Goal: Information Seeking & Learning: Learn about a topic

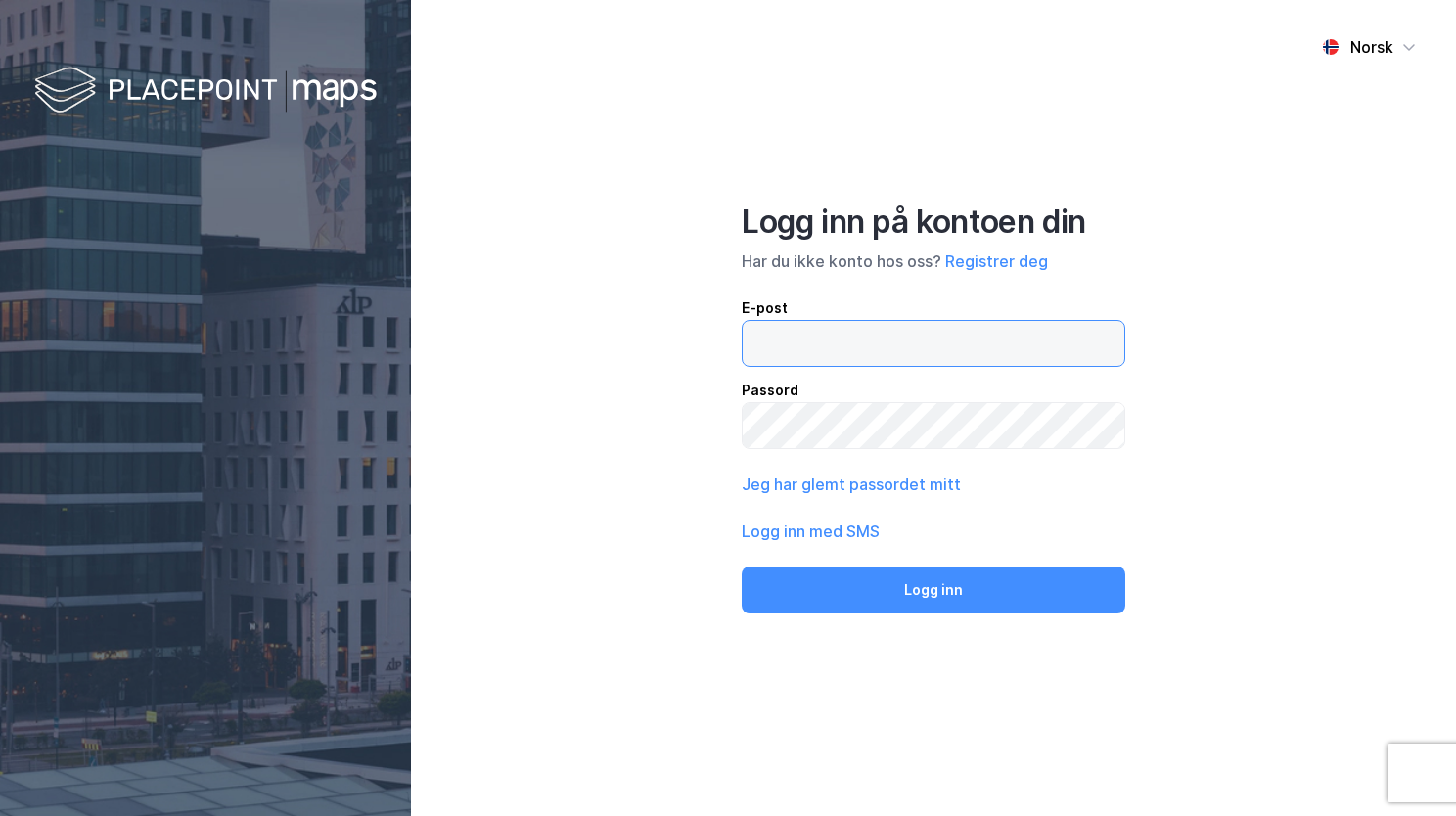
click at [752, 345] on input "email" at bounding box center [933, 342] width 382 height 45
drag, startPoint x: 980, startPoint y: 338, endPoint x: 854, endPoint y: 358, distance: 127.6
click at [854, 358] on input "[EMAIL_ADDRESS][DOMAIN_NAME]" at bounding box center [933, 342] width 382 height 45
type input "[EMAIL_ADDRESS][PERSON_NAME][PERSON_NAME][DOMAIN_NAME]"
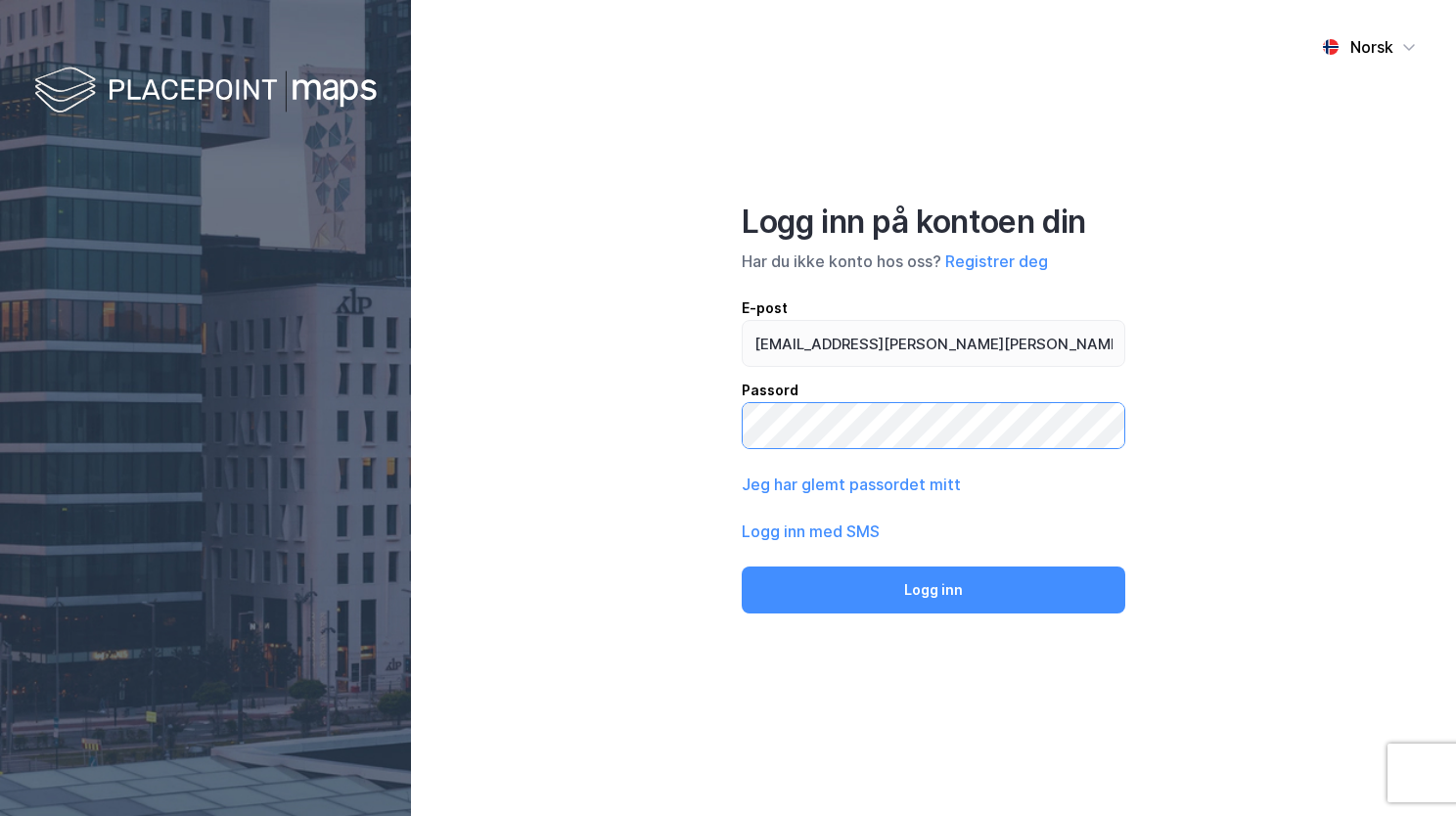
click at [741, 567] on button "Logg inn" at bounding box center [933, 590] width 383 height 47
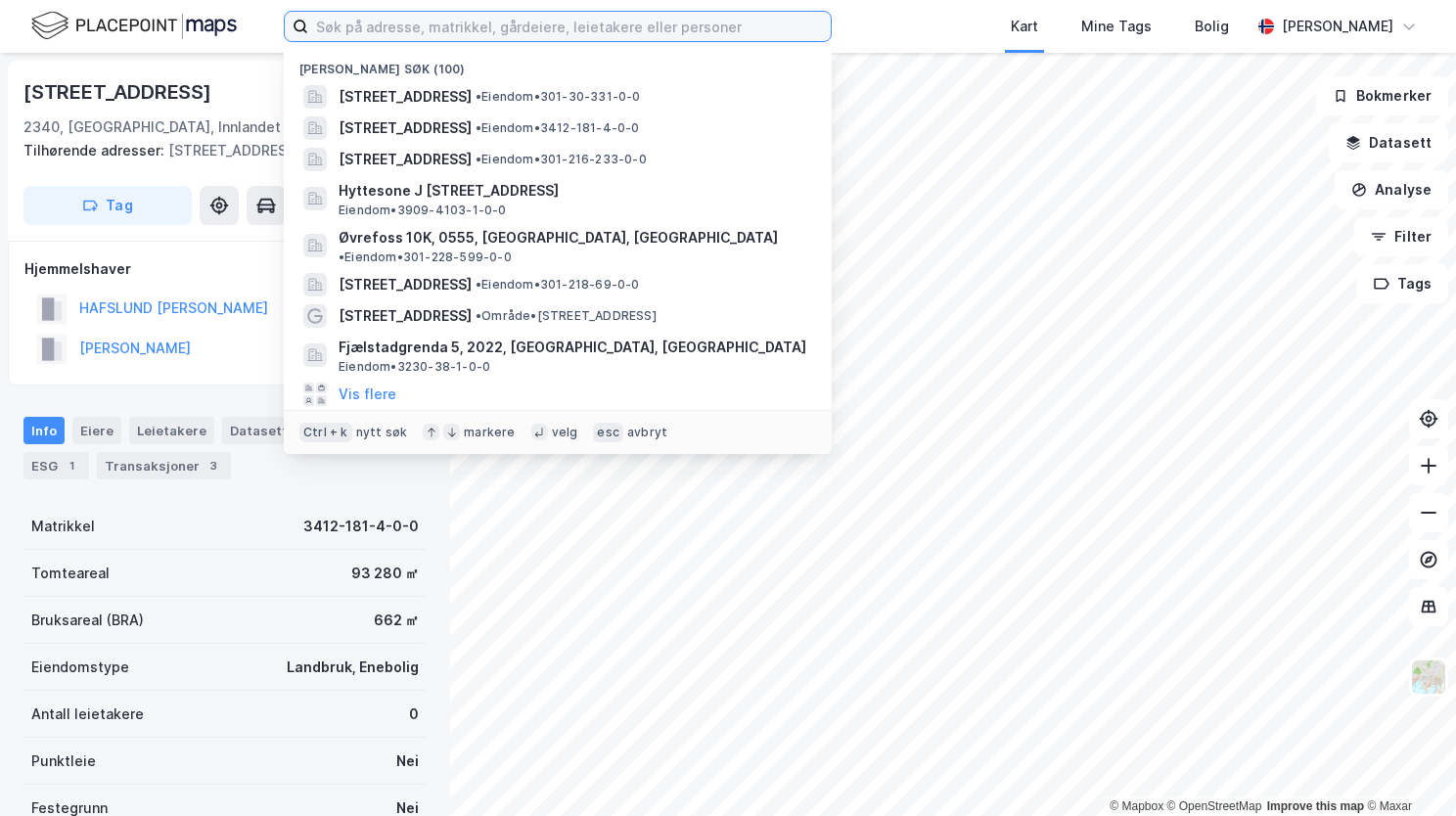
click at [329, 29] on input at bounding box center [570, 27] width 522 height 30
paste input "[STREET_ADDRESS]"
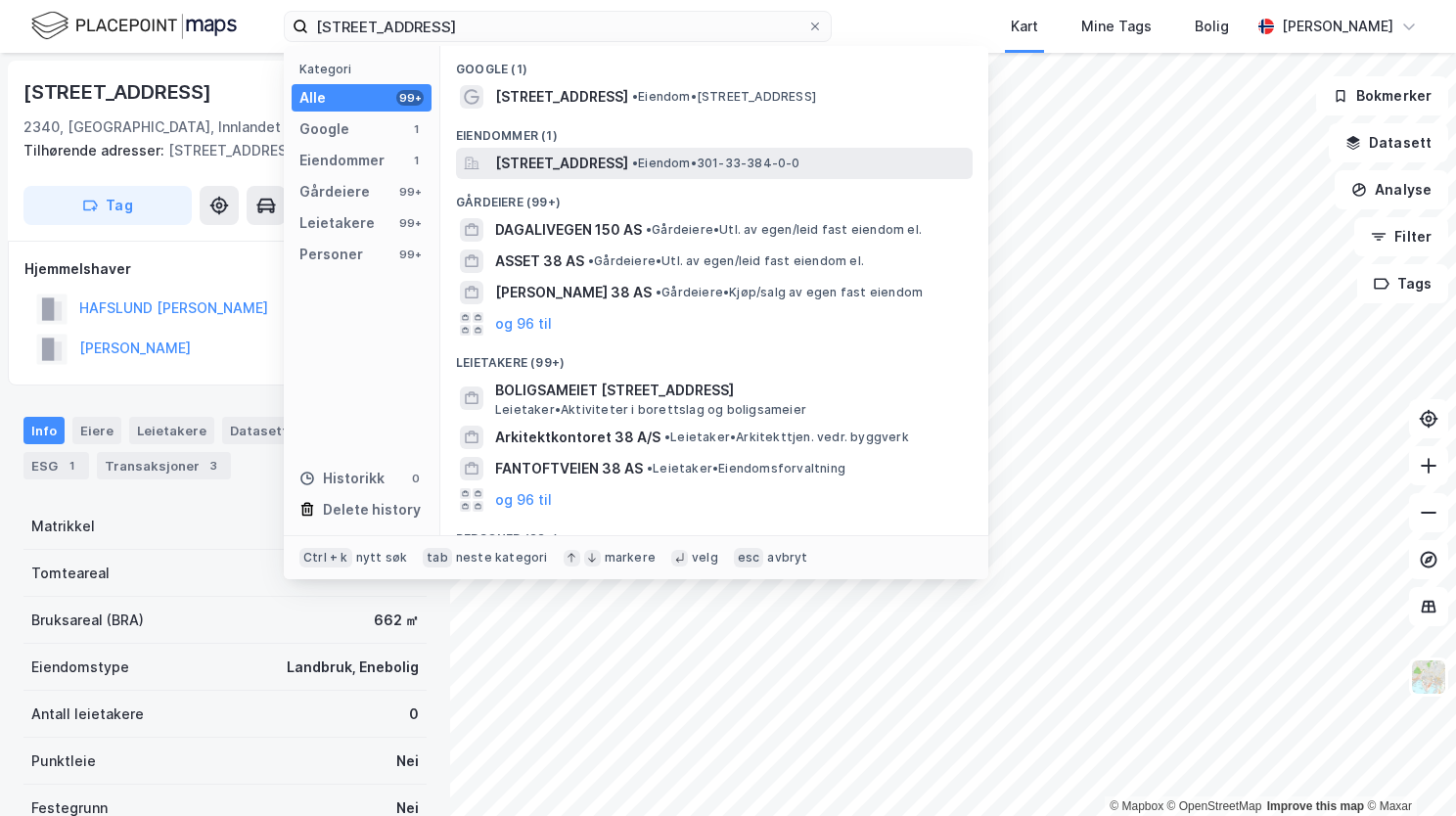
click at [610, 174] on span "[STREET_ADDRESS]" at bounding box center [562, 164] width 133 height 24
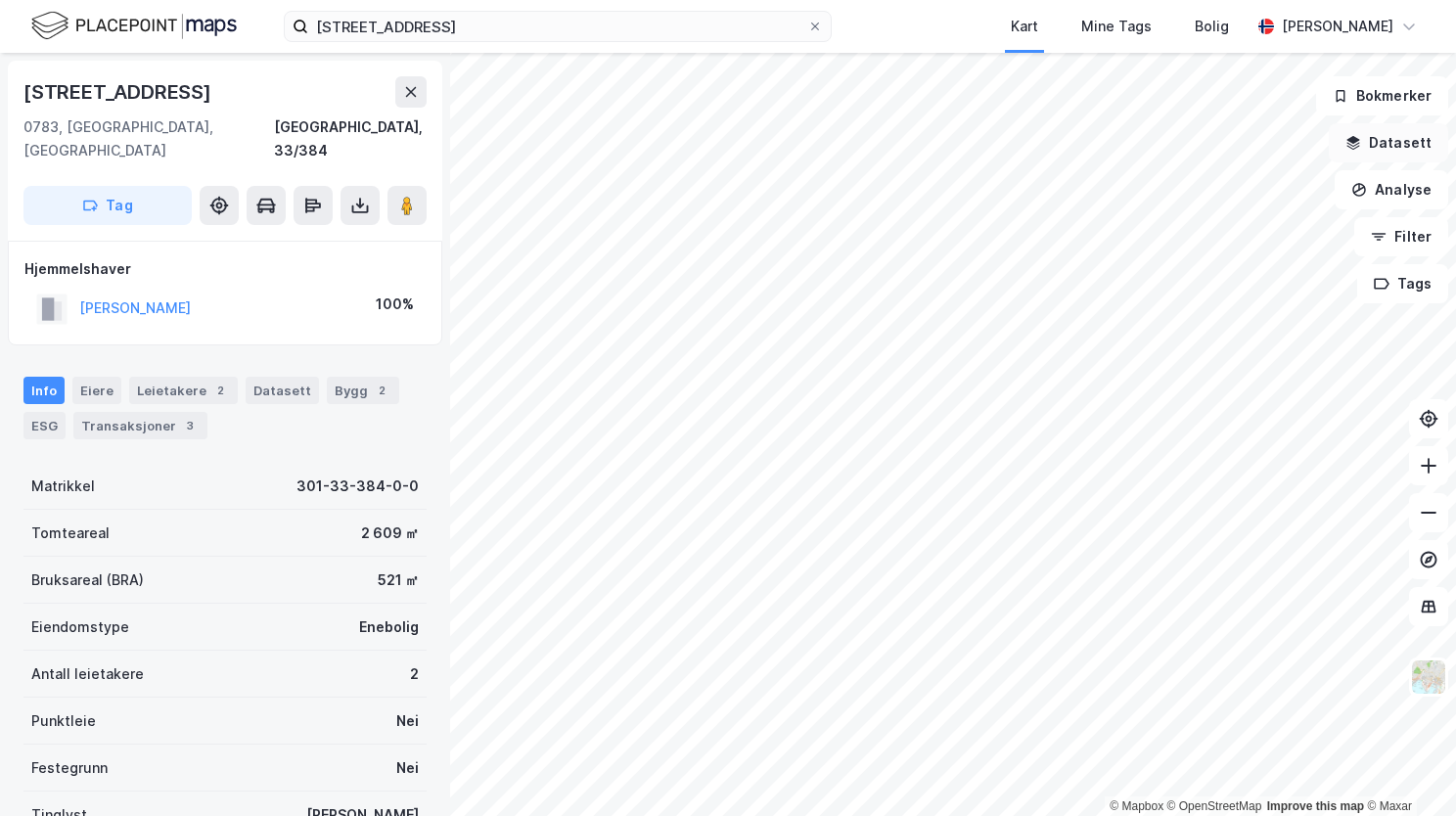
click at [1361, 148] on icon "button" at bounding box center [1354, 143] width 16 height 16
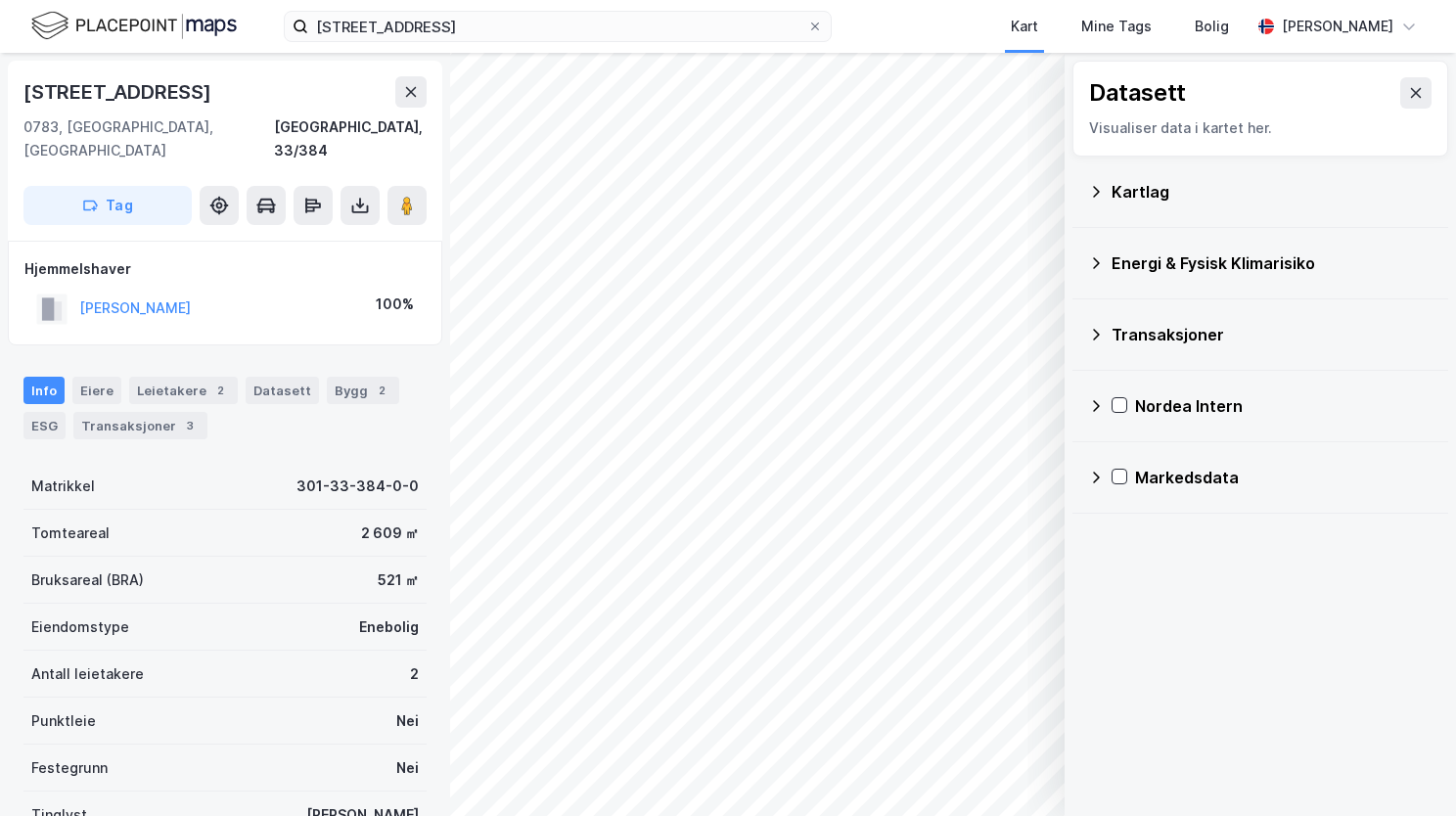
click at [1100, 186] on icon at bounding box center [1096, 192] width 16 height 16
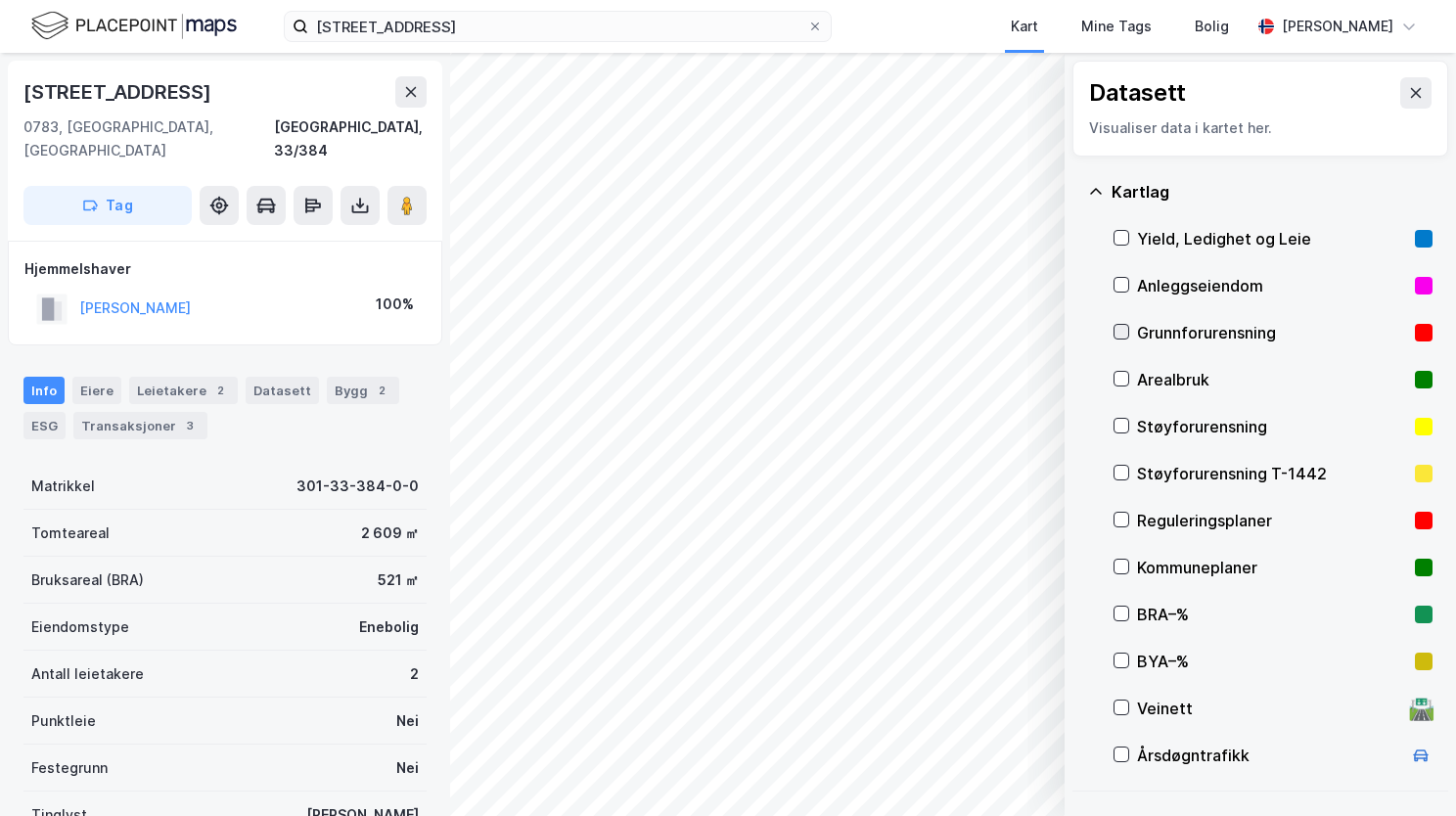
click at [1119, 335] on icon at bounding box center [1122, 332] width 14 height 14
click at [1094, 186] on icon at bounding box center [1096, 192] width 16 height 16
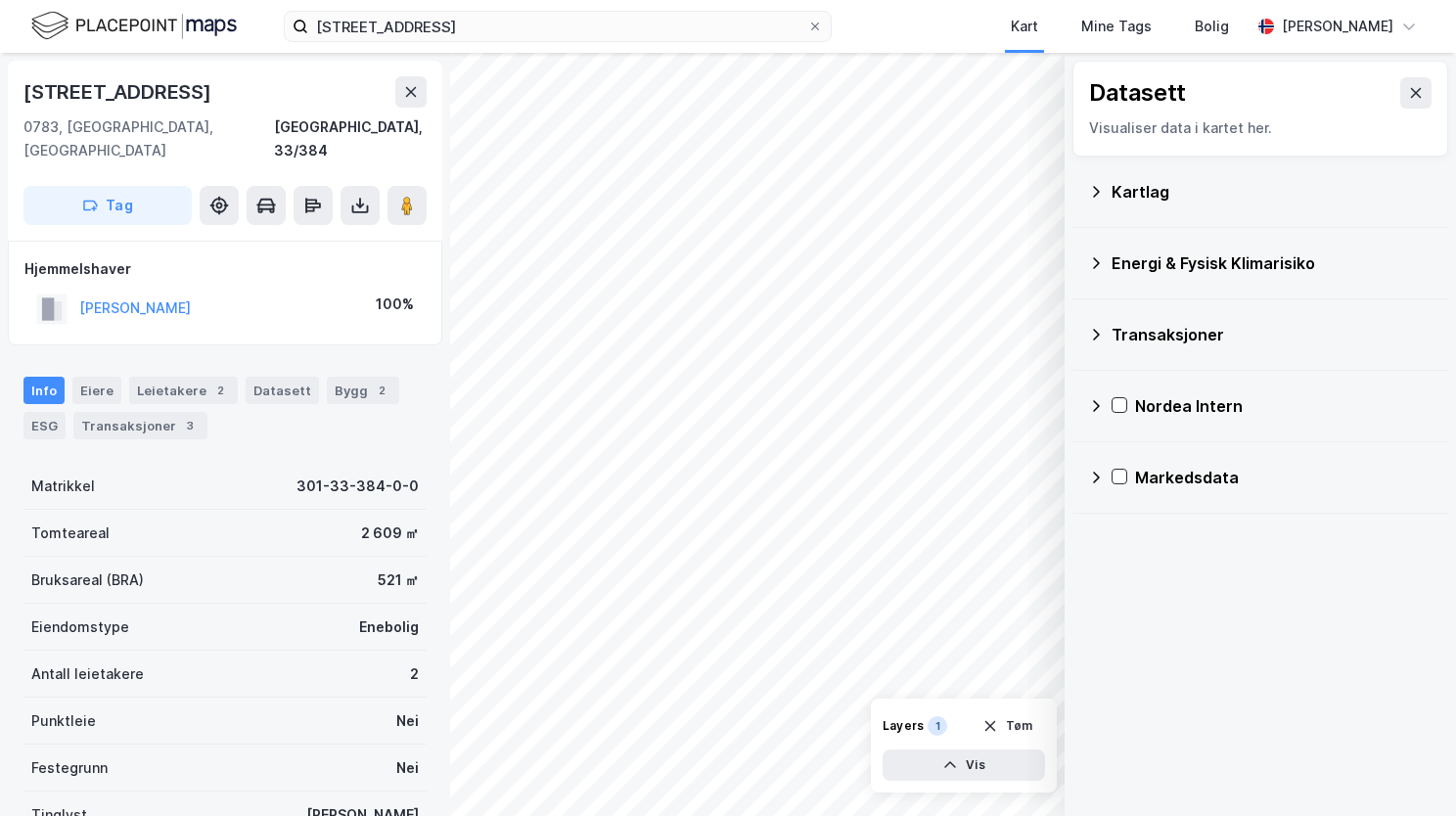
click at [1099, 262] on icon at bounding box center [1096, 263] width 7 height 12
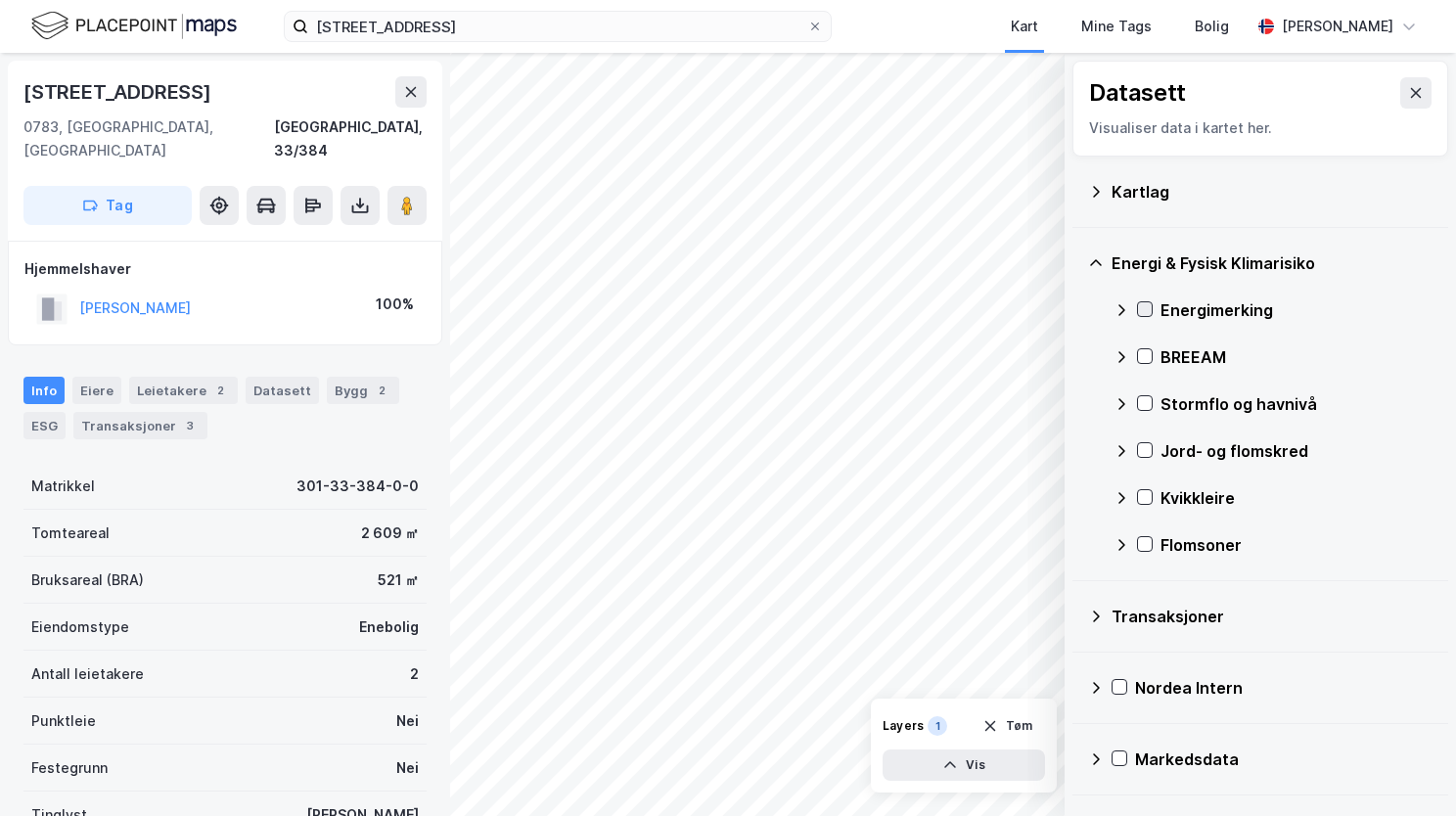
click at [1144, 308] on icon at bounding box center [1145, 310] width 14 height 14
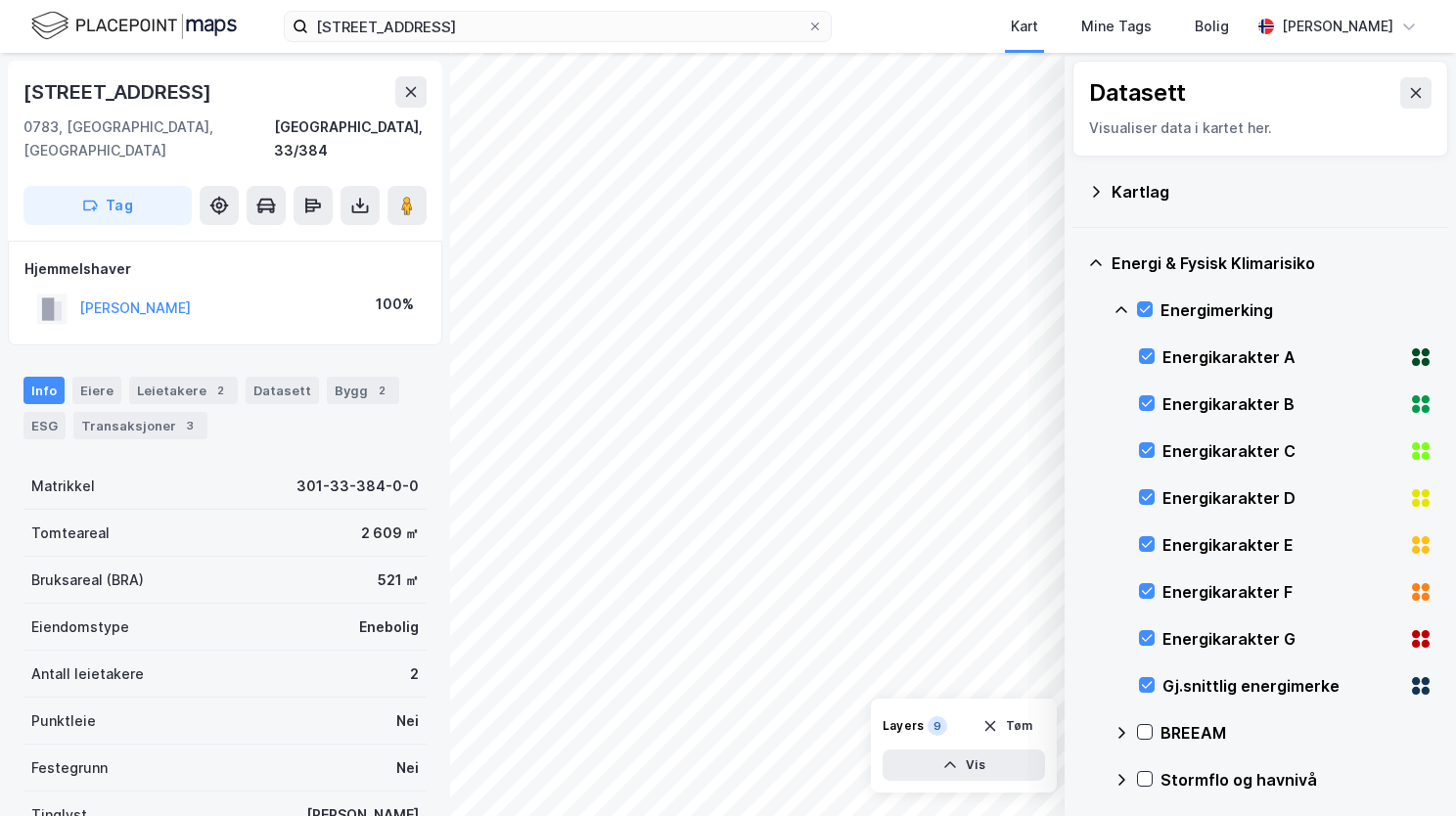
click at [1115, 307] on icon at bounding box center [1122, 311] width 16 height 16
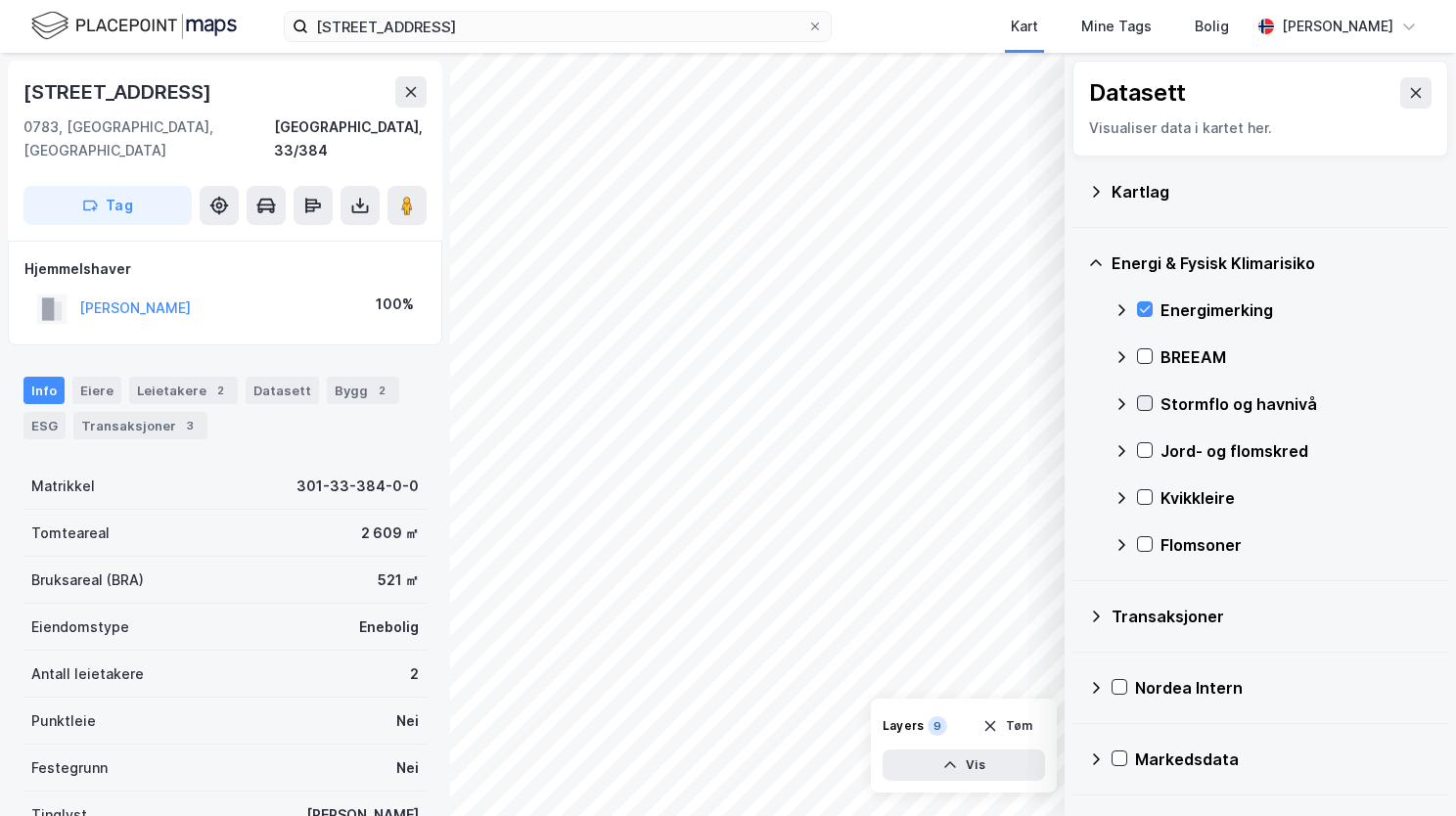
click at [1143, 403] on icon at bounding box center [1145, 403] width 14 height 14
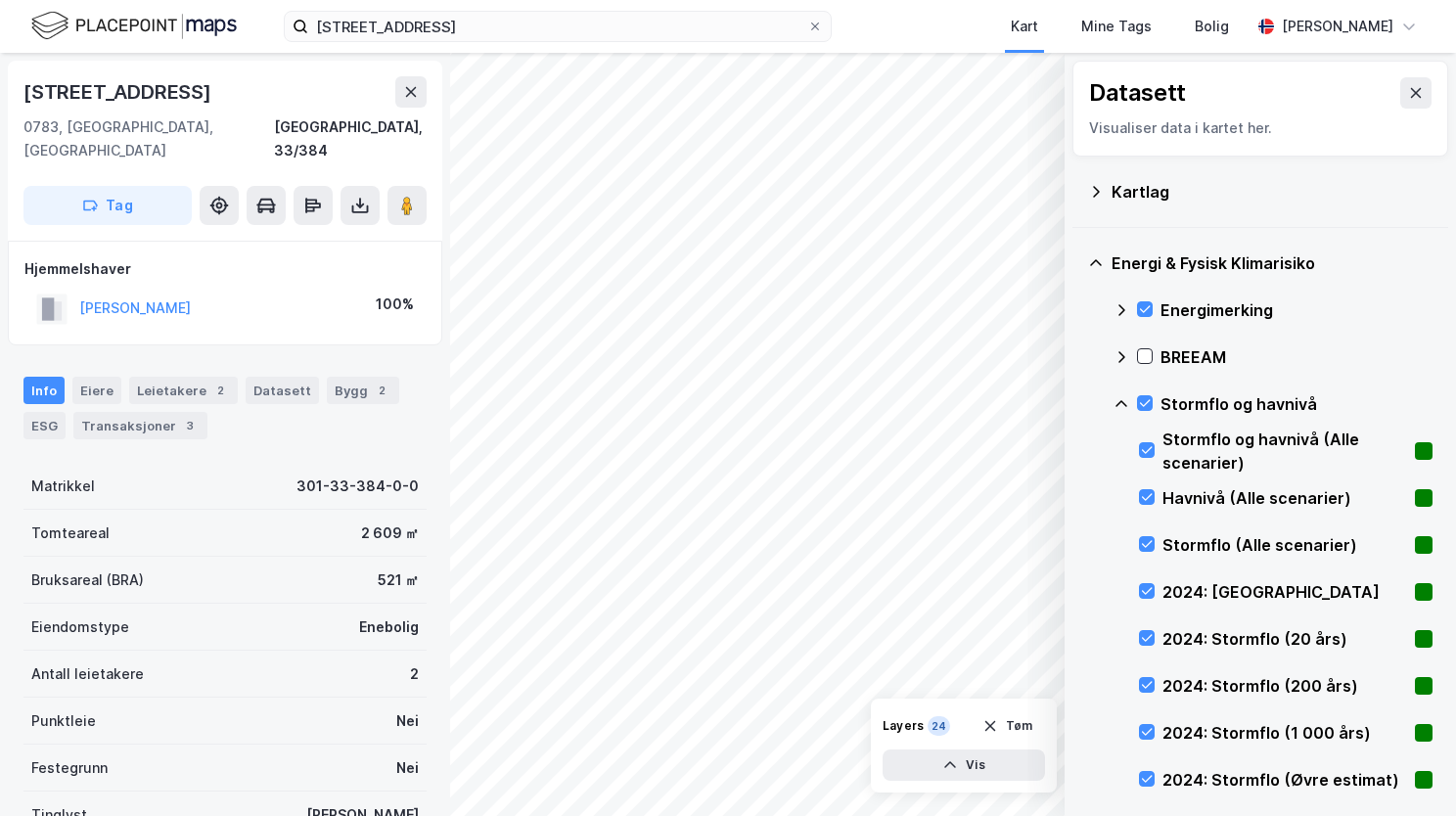
click at [1125, 397] on icon at bounding box center [1122, 404] width 16 height 16
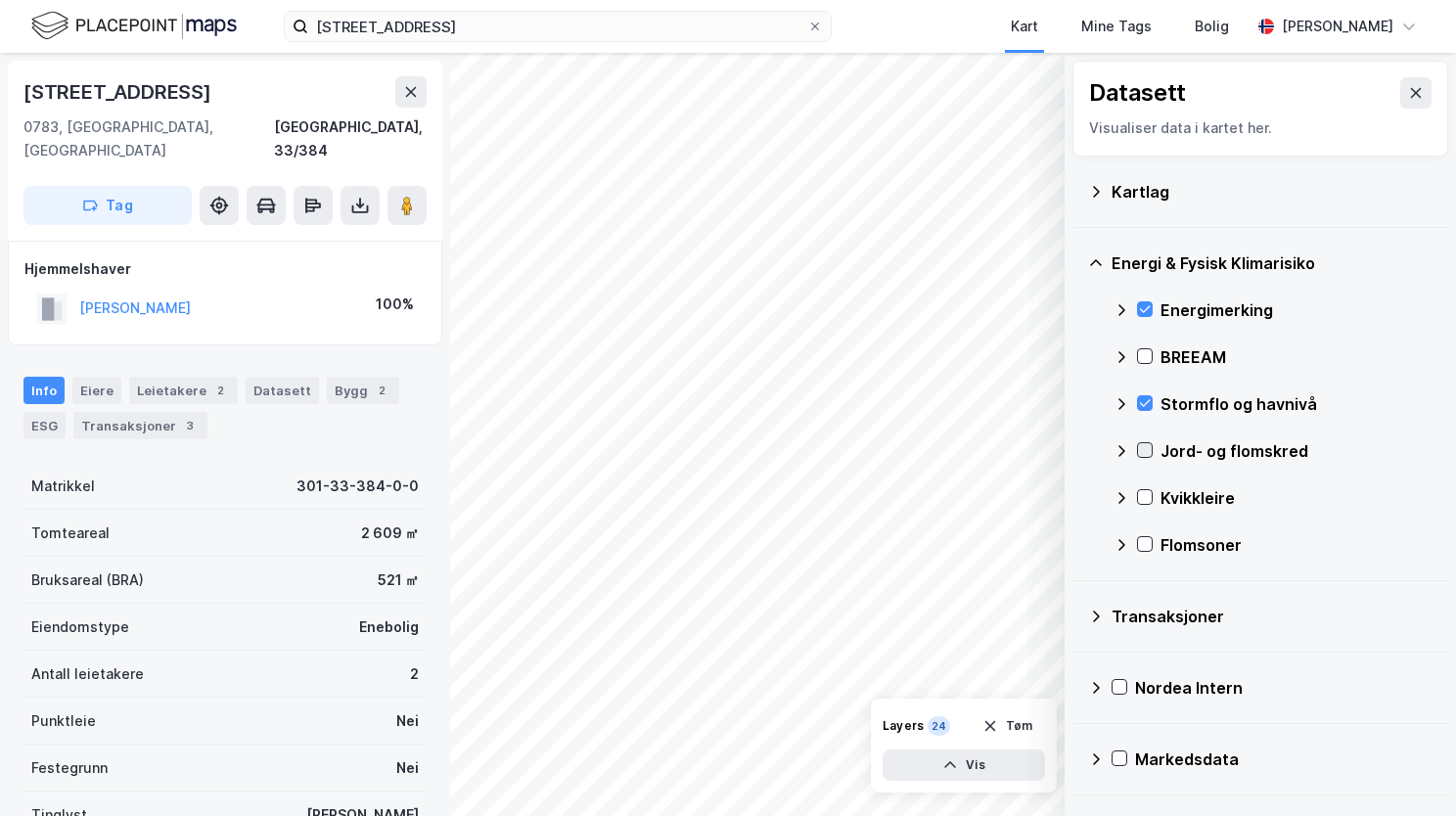
click at [1140, 450] on icon at bounding box center [1145, 451] width 11 height 7
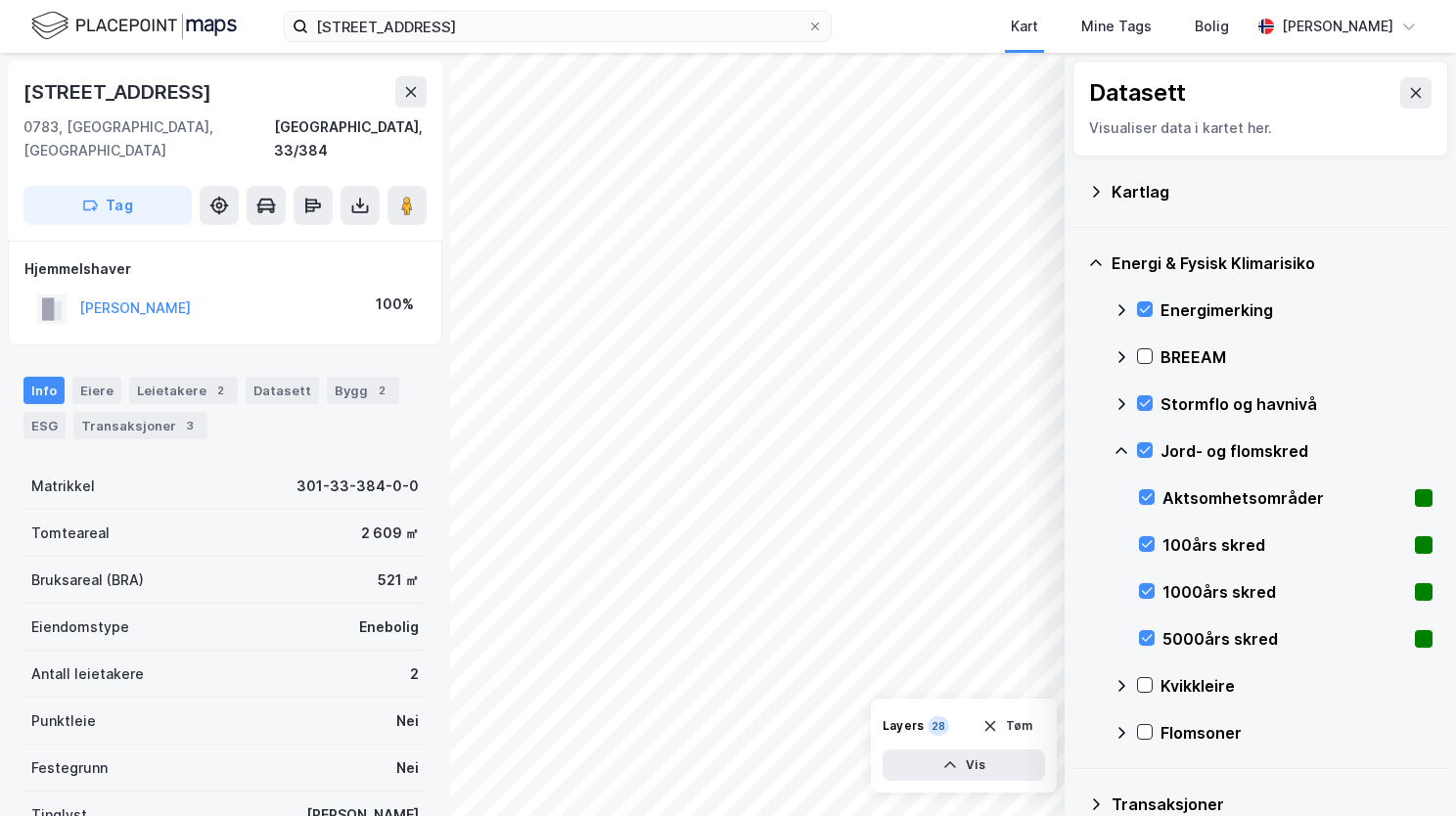
click at [1126, 444] on icon at bounding box center [1122, 452] width 16 height 16
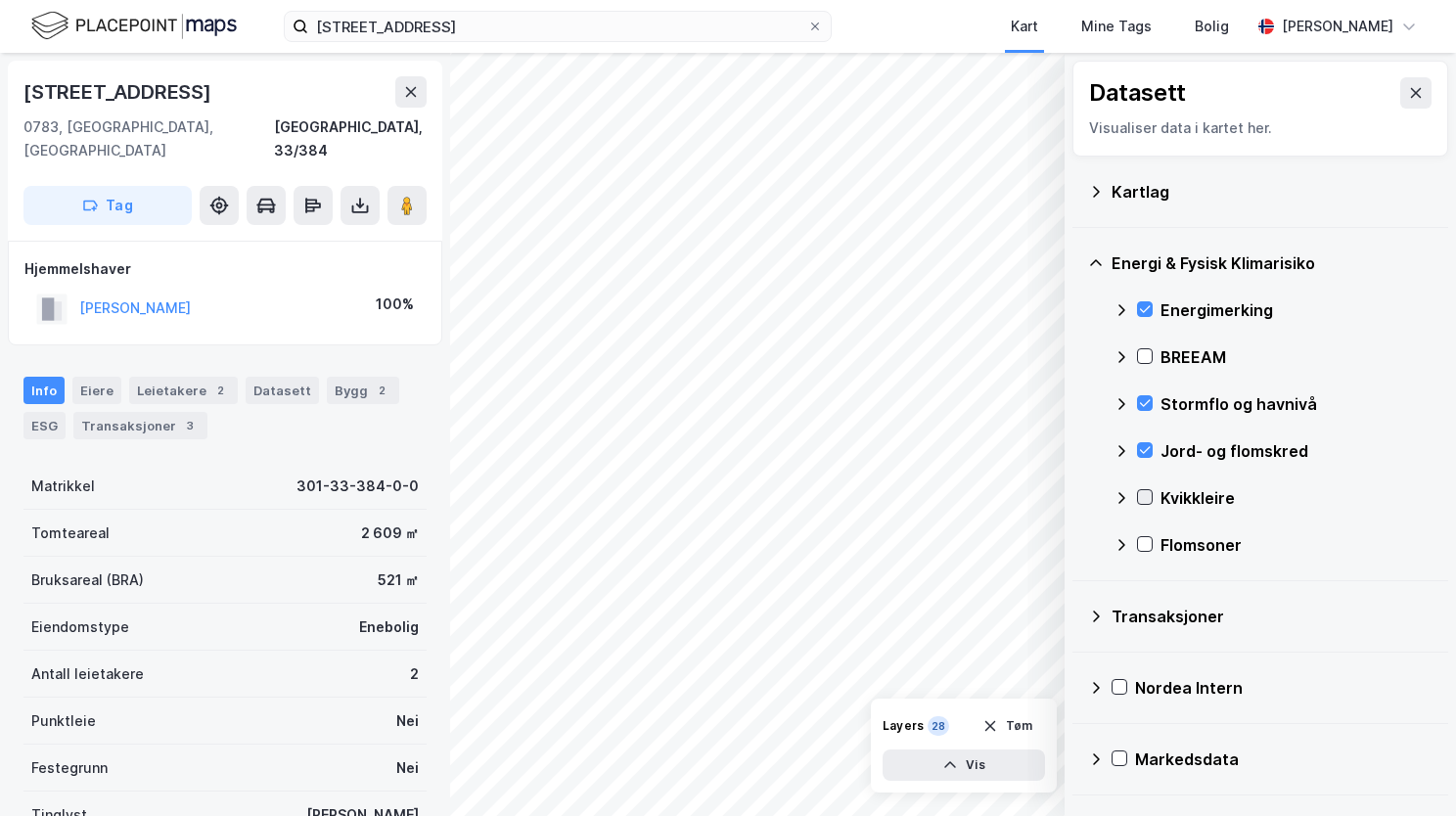
click at [1143, 499] on icon at bounding box center [1145, 497] width 14 height 14
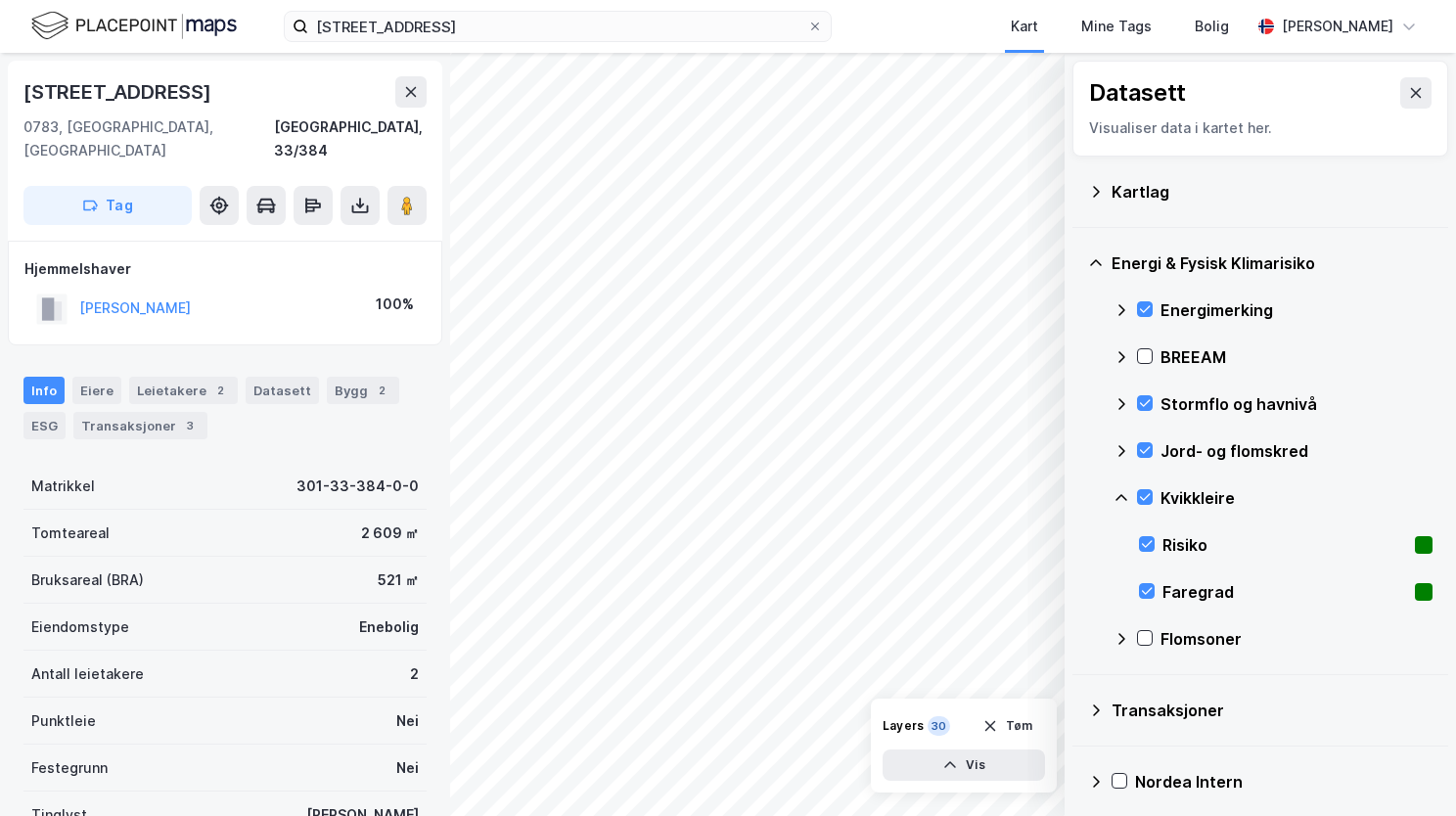
click at [1125, 495] on icon at bounding box center [1122, 498] width 16 height 16
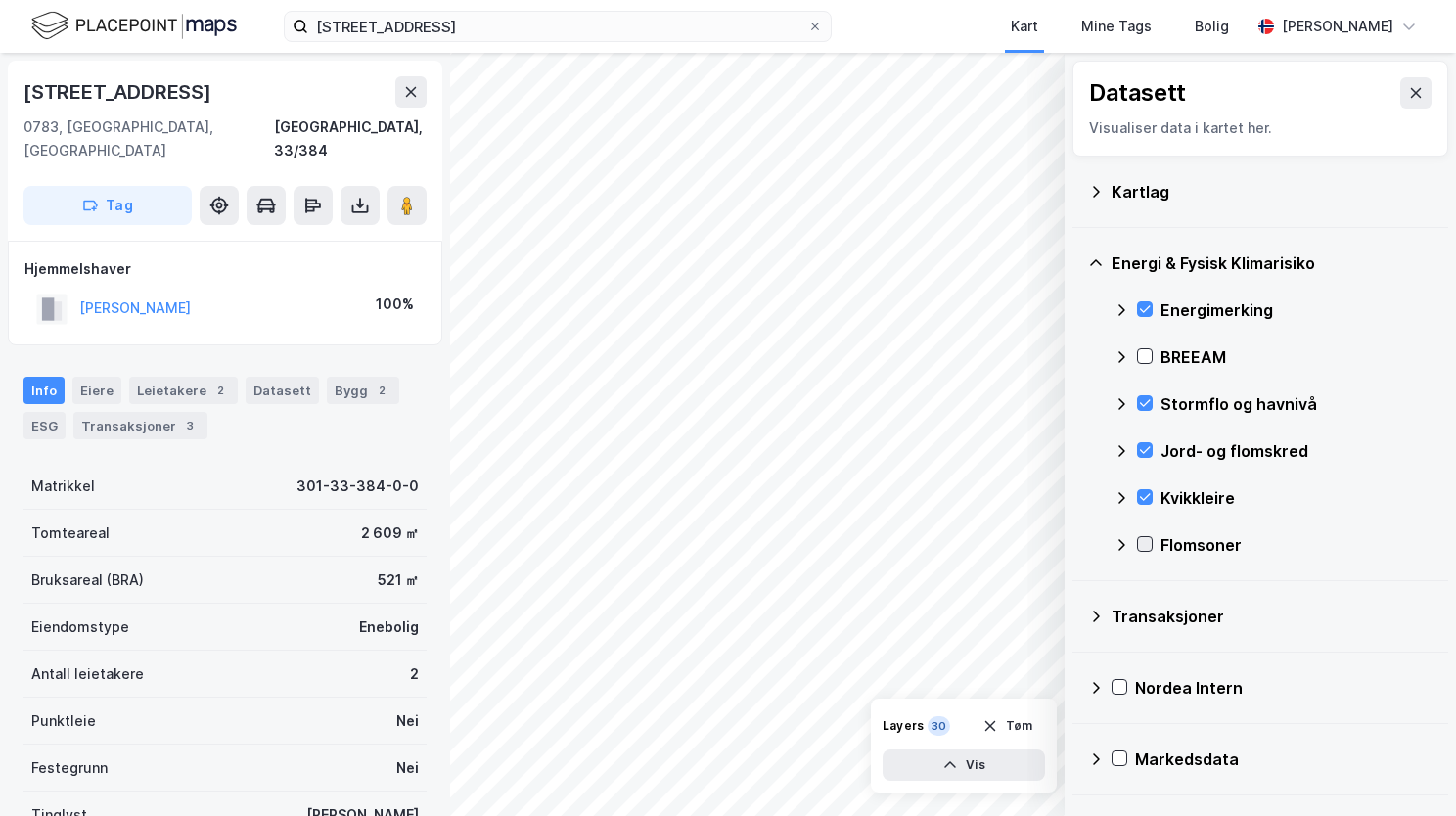
click at [1144, 545] on icon at bounding box center [1145, 544] width 11 height 7
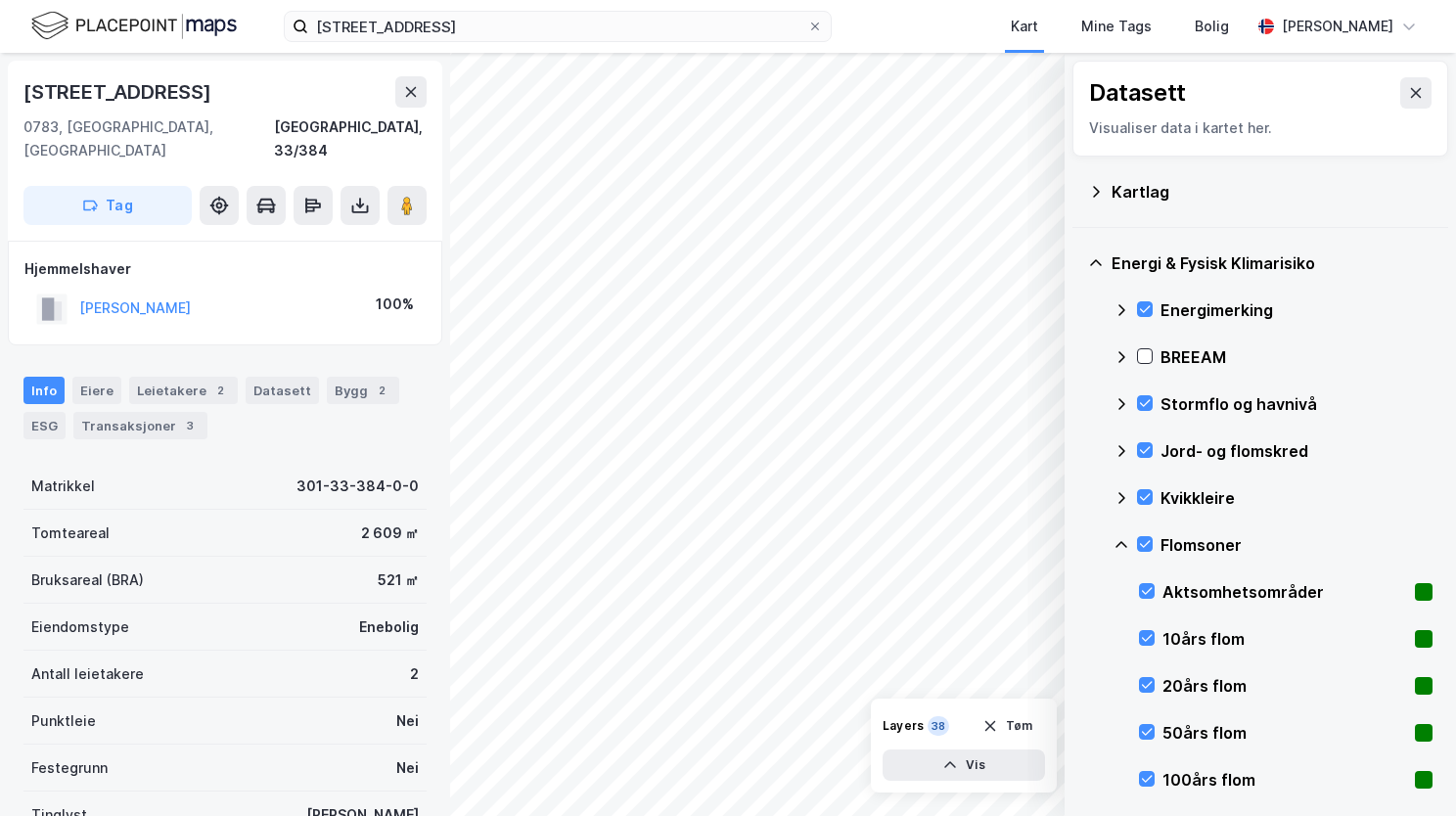
click at [1124, 544] on icon at bounding box center [1122, 545] width 16 height 16
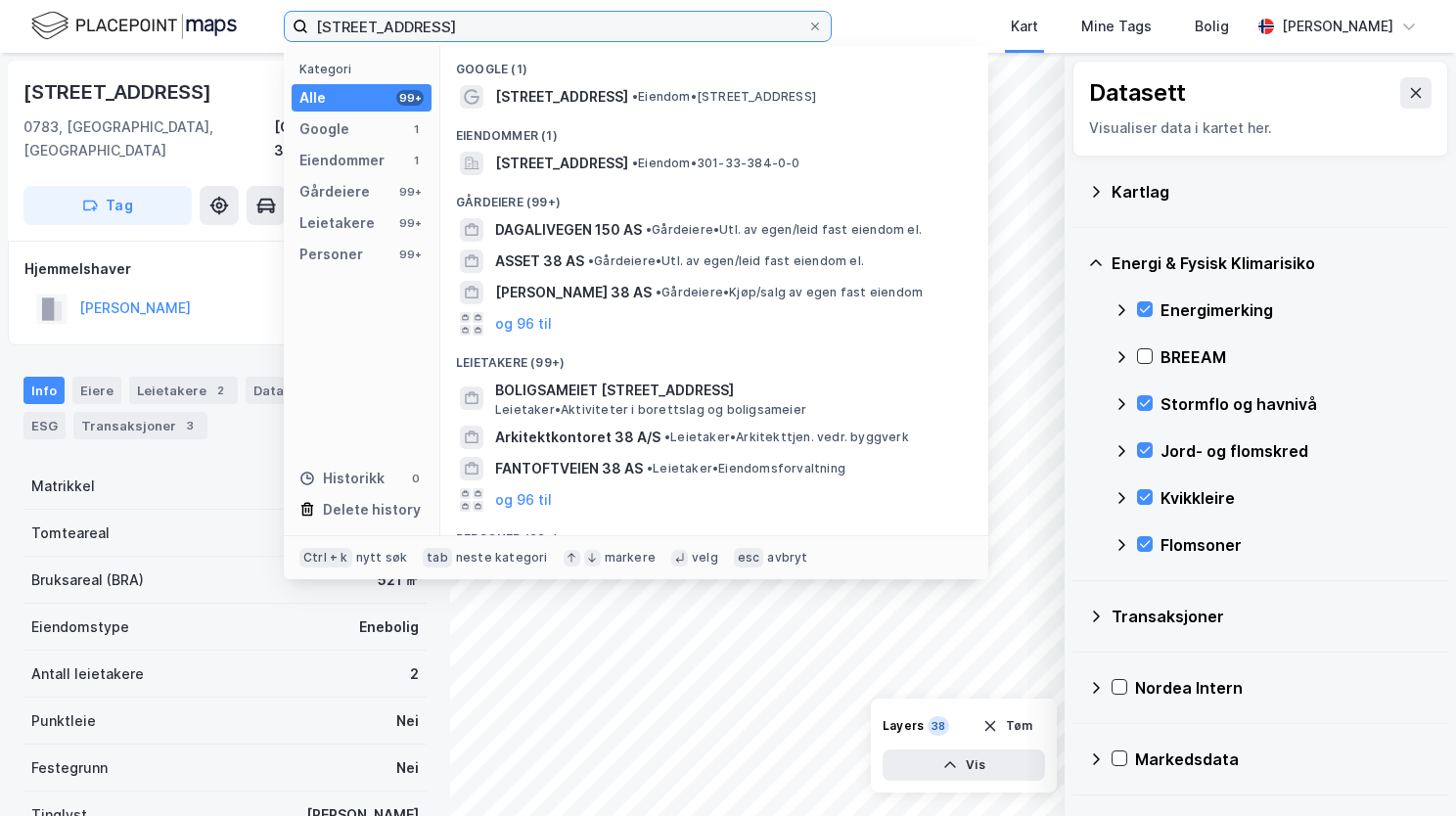
drag, startPoint x: 546, startPoint y: 34, endPoint x: 159, endPoint y: -30, distance: 392.3
click at [159, 0] on html "[STREET_ADDRESS] Kategori Alle 99+ Google 1 Eiendommer 1 Gårdeiere 99+ Leietake…" at bounding box center [728, 408] width 1456 height 816
paste input "[STREET_ADDRESS]"
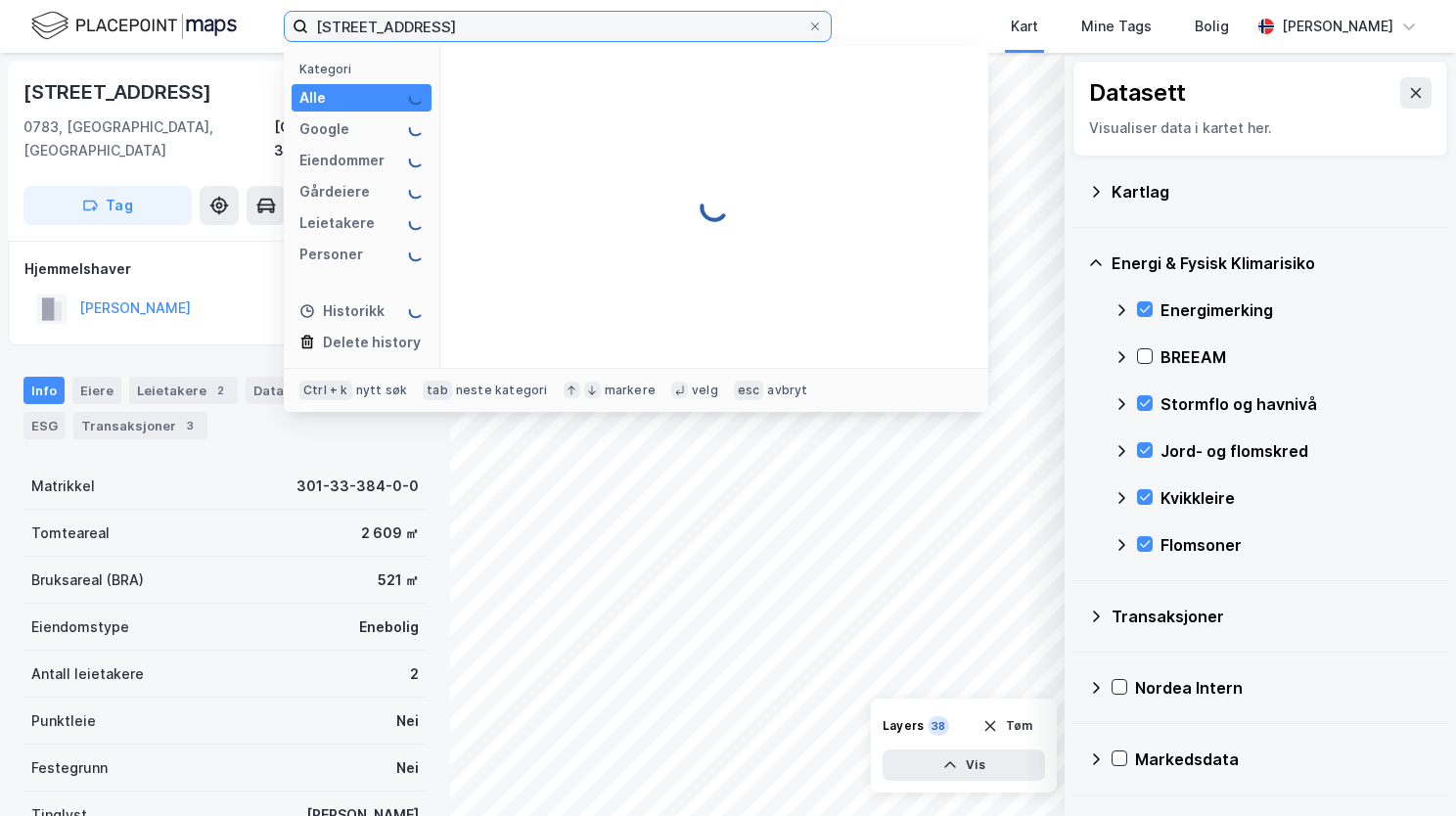
type input "[STREET_ADDRESS]"
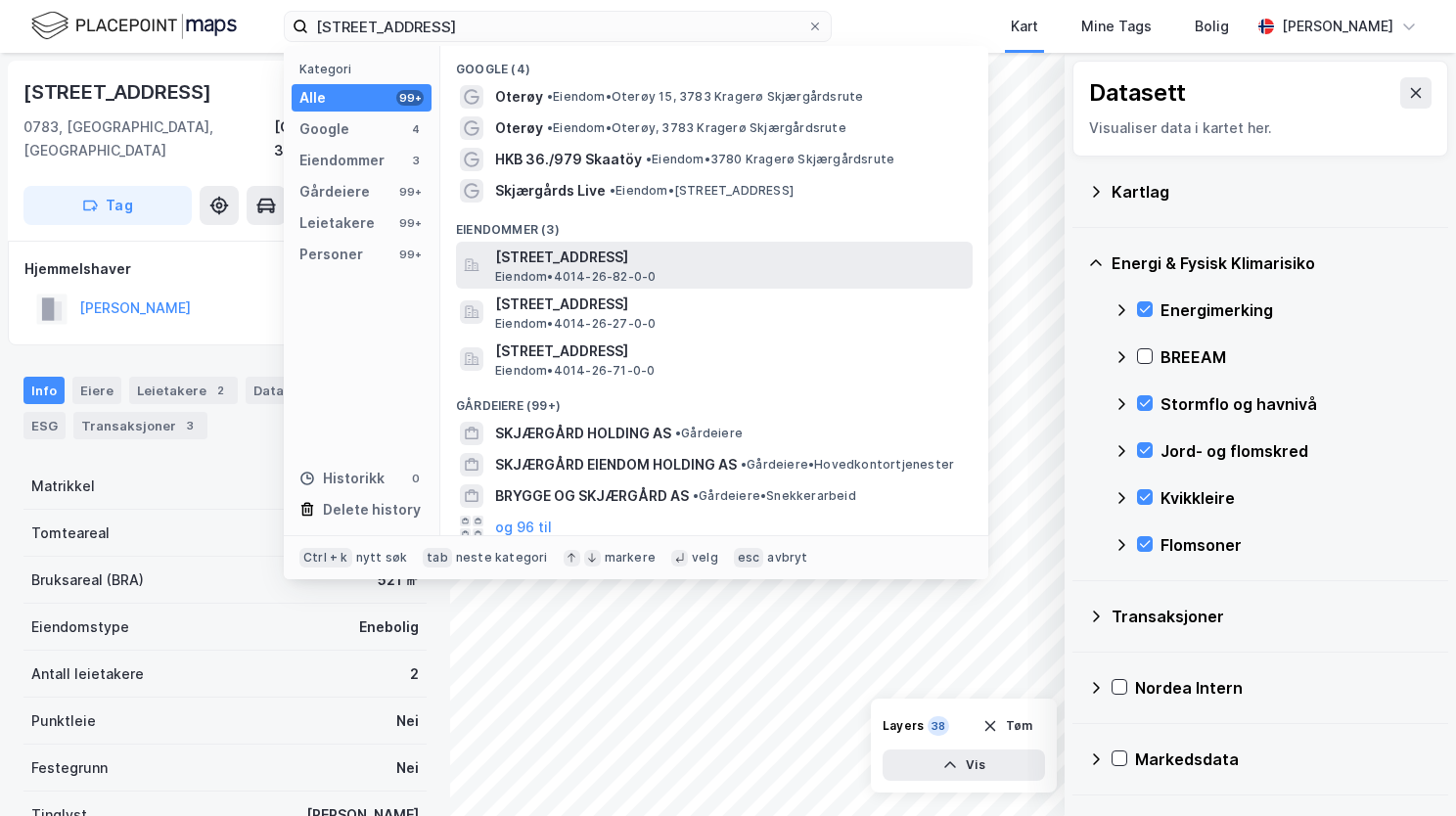
click at [685, 261] on span "[STREET_ADDRESS]" at bounding box center [729, 257] width 469 height 24
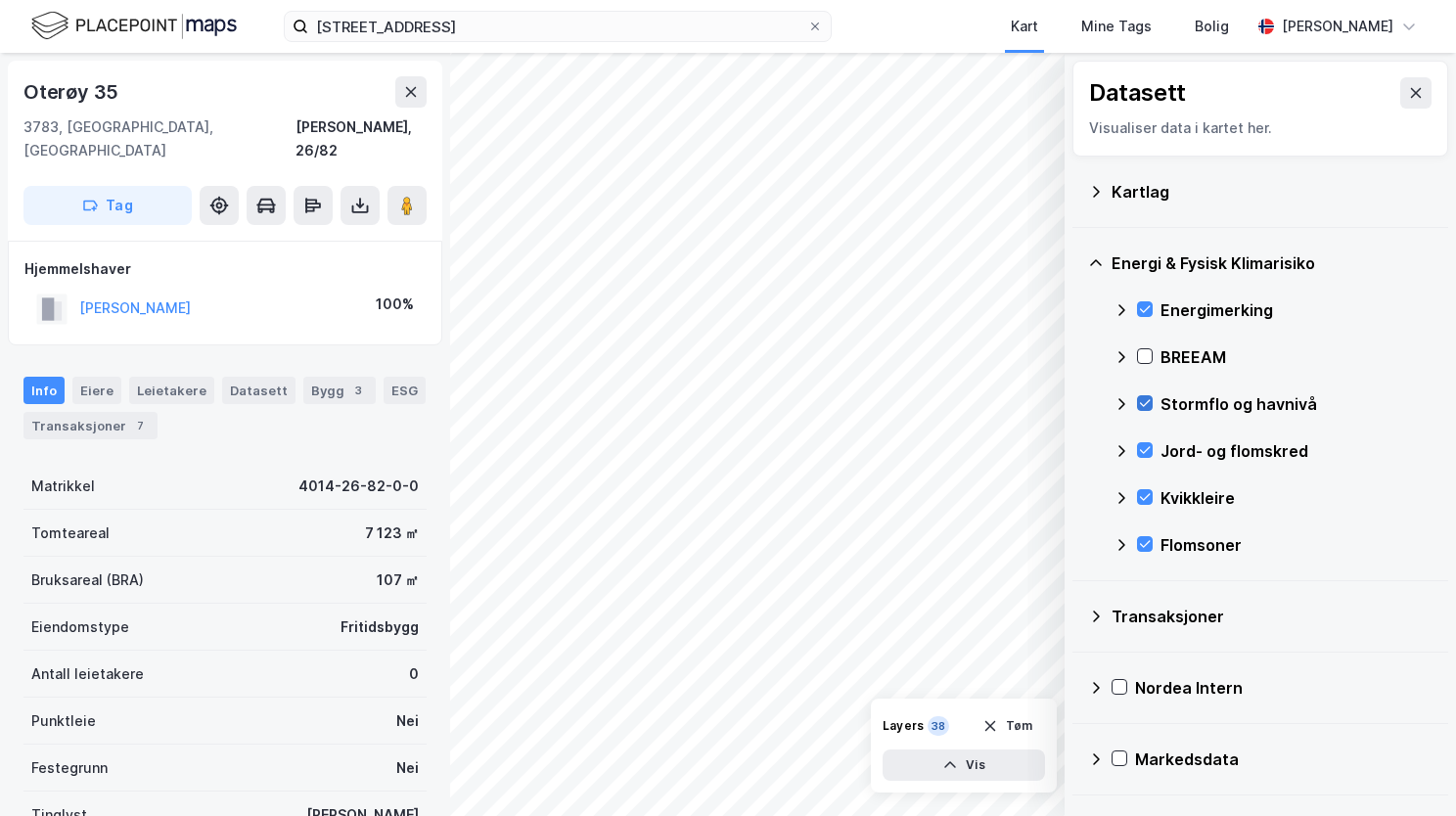
click at [1143, 405] on icon at bounding box center [1145, 403] width 14 height 14
click at [1121, 399] on icon at bounding box center [1122, 404] width 7 height 12
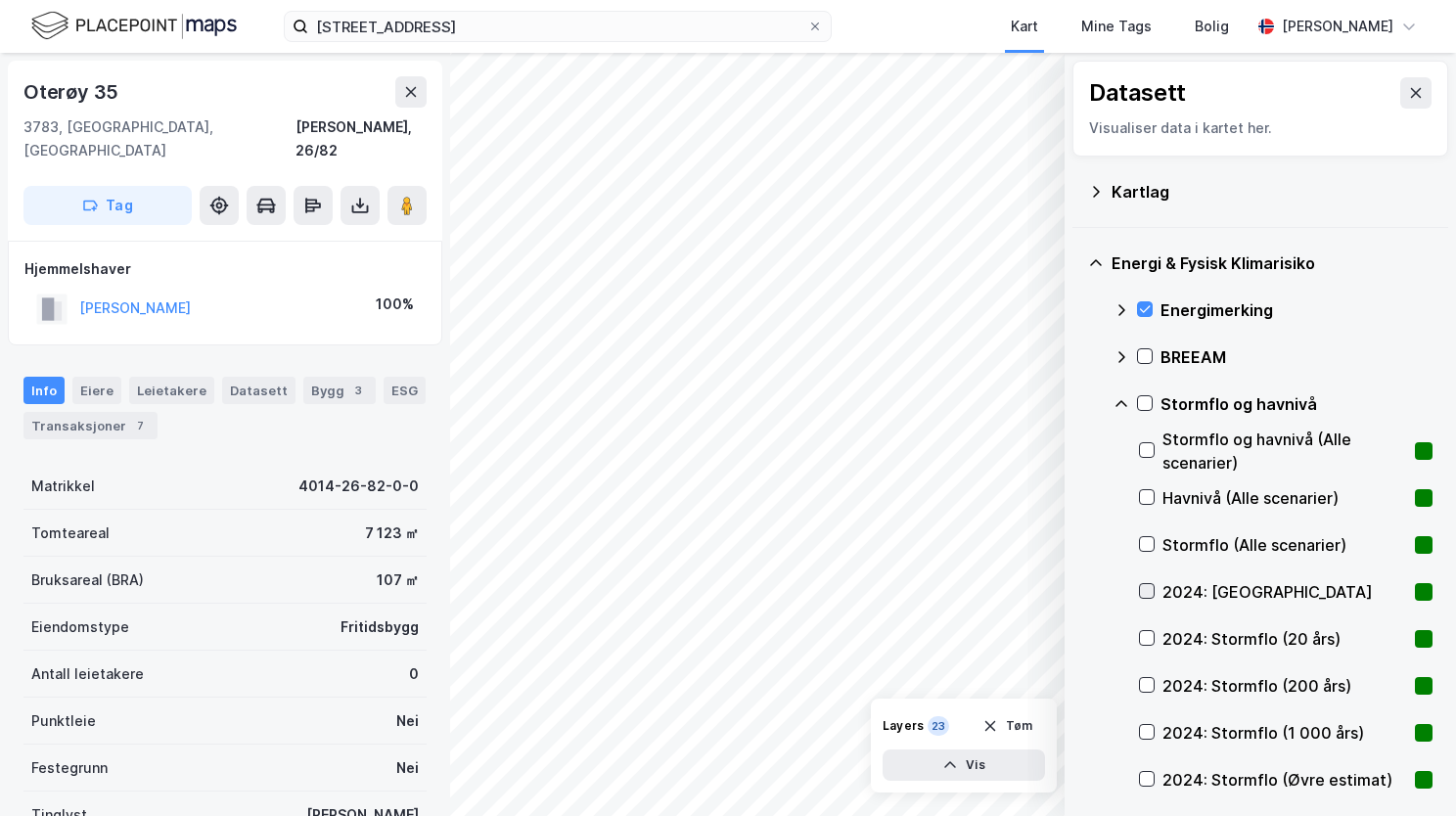
click at [1141, 589] on icon at bounding box center [1147, 592] width 14 height 14
click at [1149, 635] on icon at bounding box center [1147, 638] width 14 height 14
click at [1146, 685] on icon at bounding box center [1147, 685] width 14 height 14
click at [1135, 737] on div "Energimerking BREEAM Stormflo og havnivå Stormflo og havnivå (Alle scenarier) H…" at bounding box center [1272, 780] width 319 height 987
click at [1146, 734] on icon at bounding box center [1147, 733] width 14 height 14
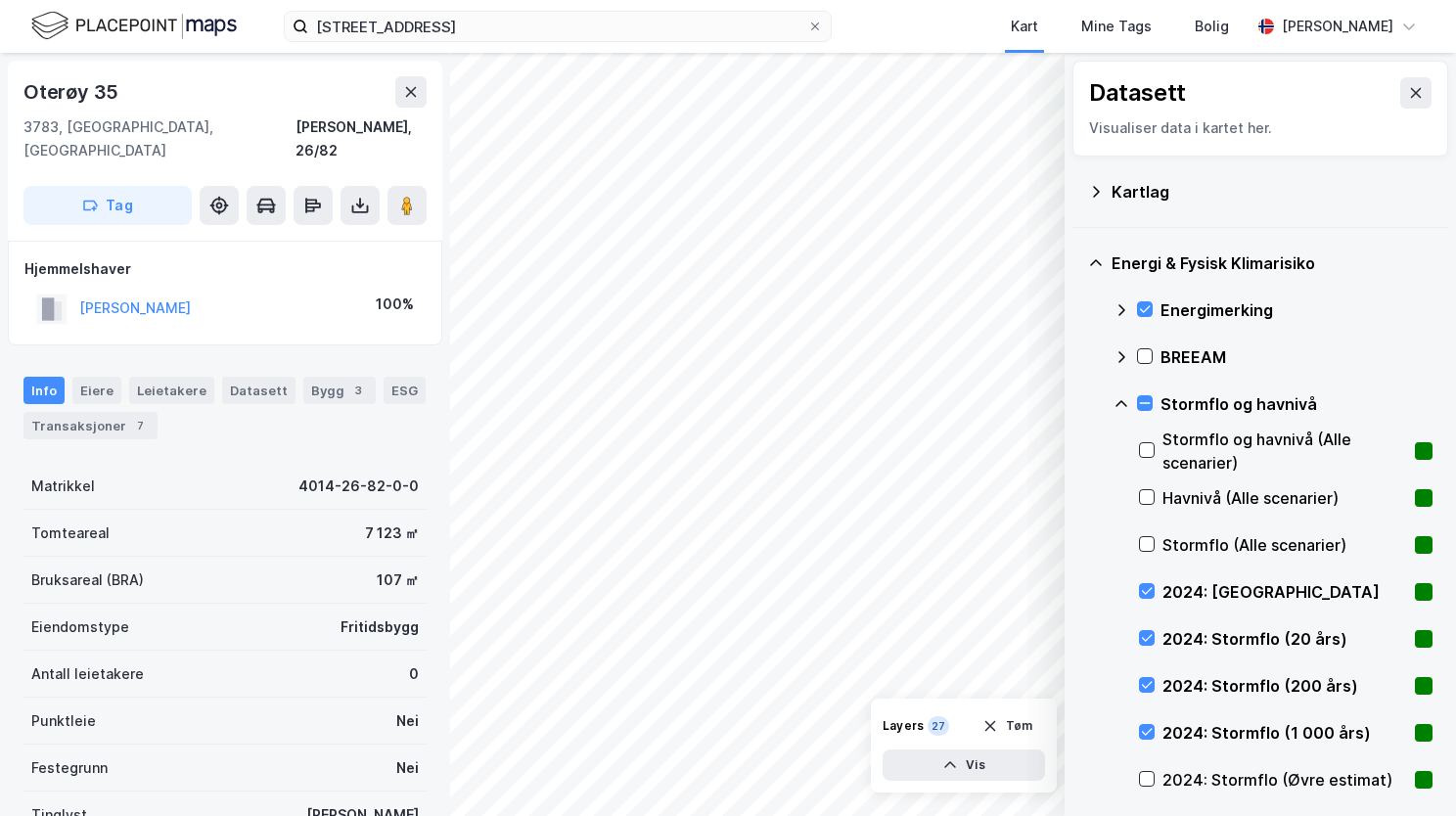
scroll to position [196, 0]
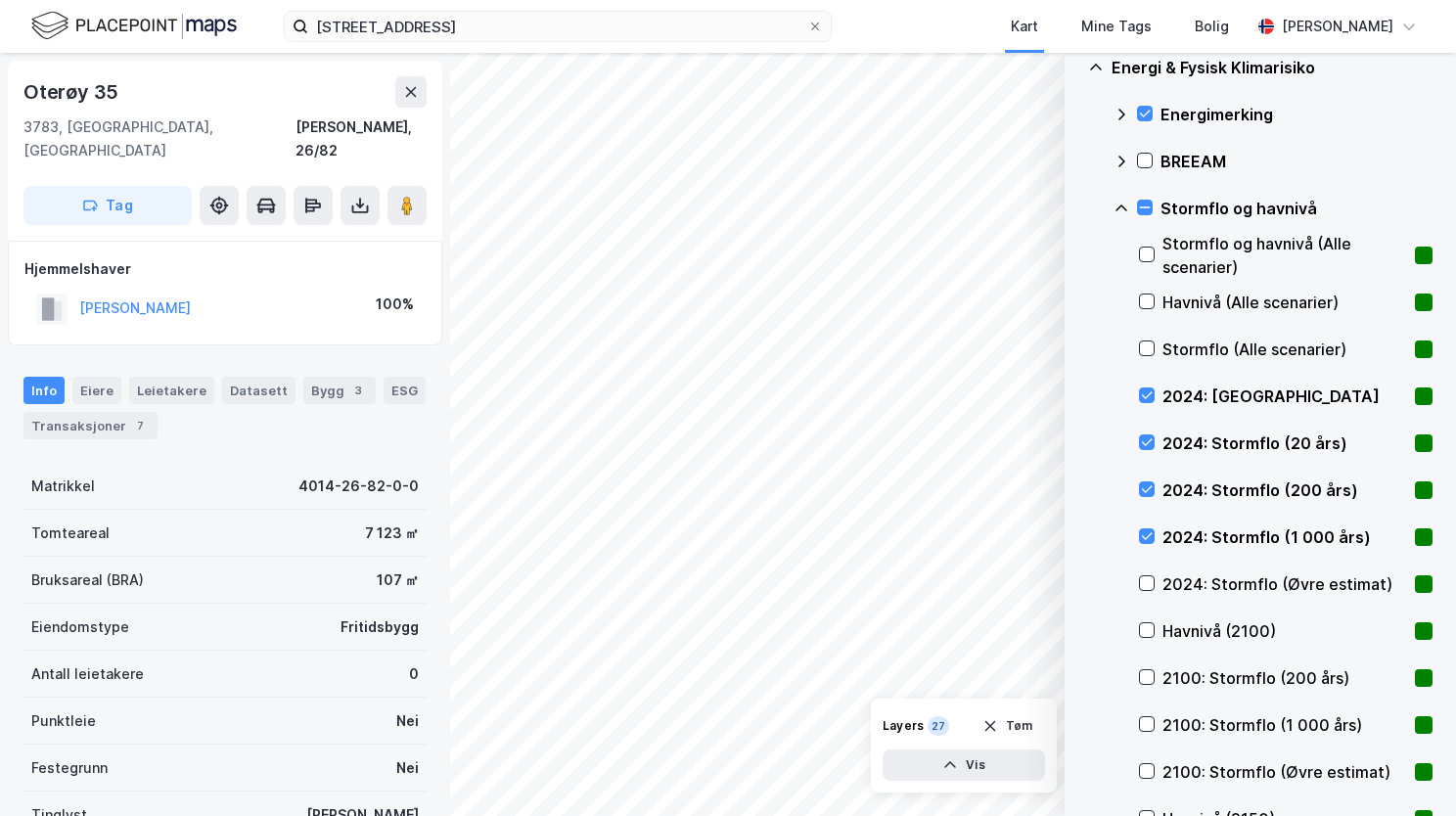
click at [1154, 680] on div "2100: Stormflo (200 års)" at bounding box center [1286, 678] width 294 height 47
click at [1146, 723] on icon at bounding box center [1147, 725] width 14 height 14
click at [1146, 763] on div at bounding box center [1147, 771] width 16 height 16
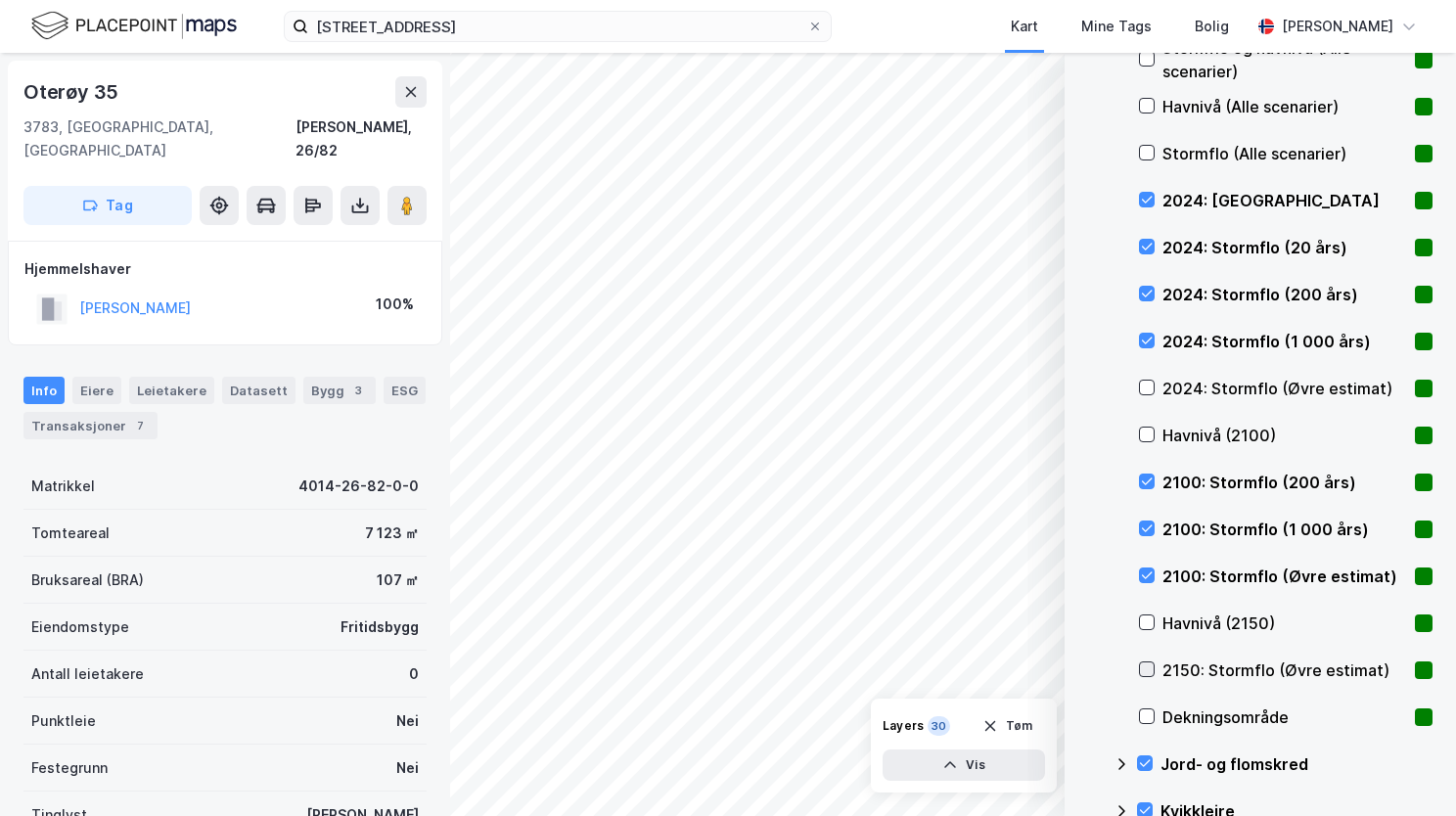
click at [1146, 670] on icon at bounding box center [1147, 669] width 11 height 7
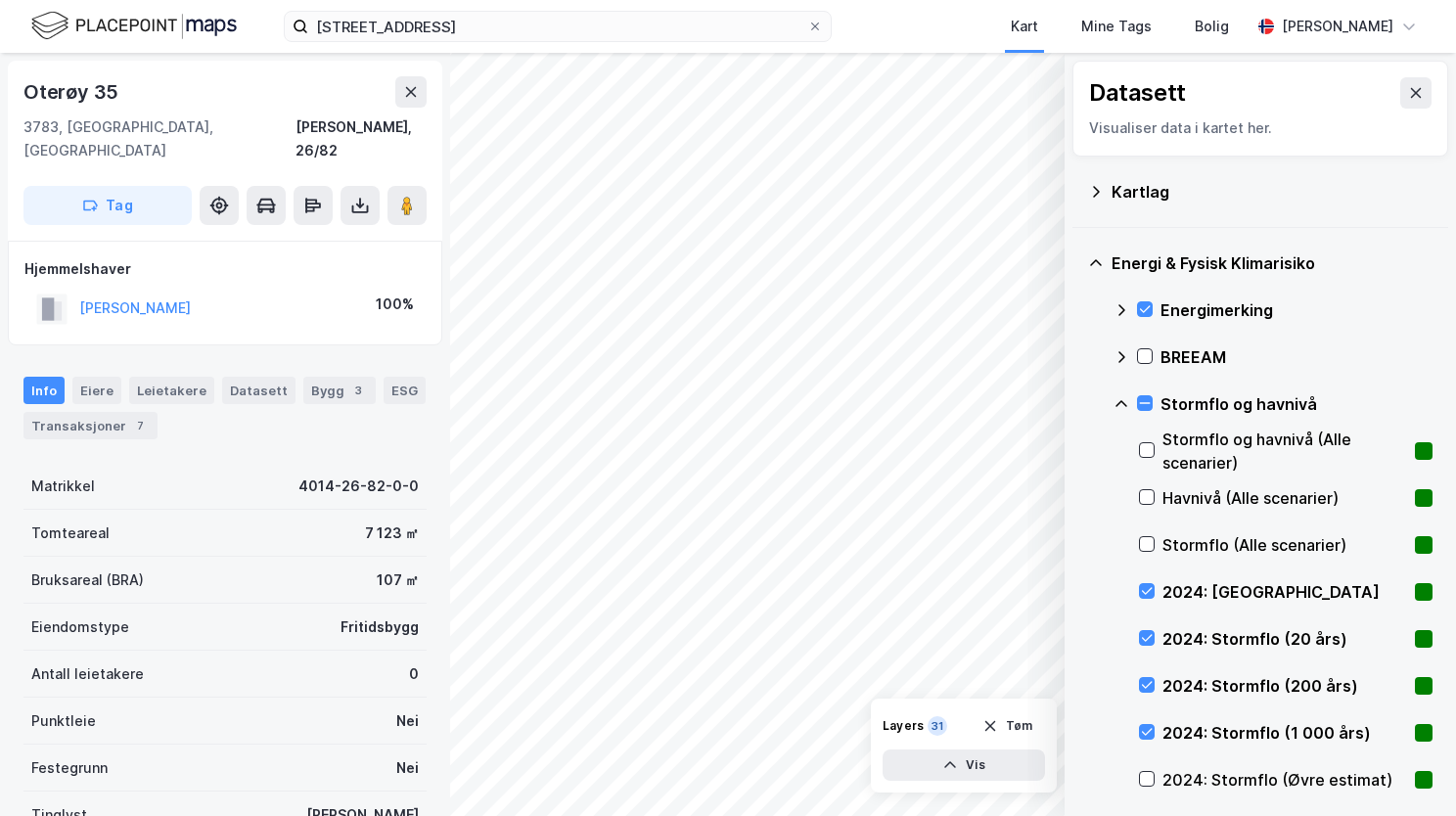
click at [1123, 400] on icon at bounding box center [1122, 404] width 16 height 16
